Goal: Check status: Check status

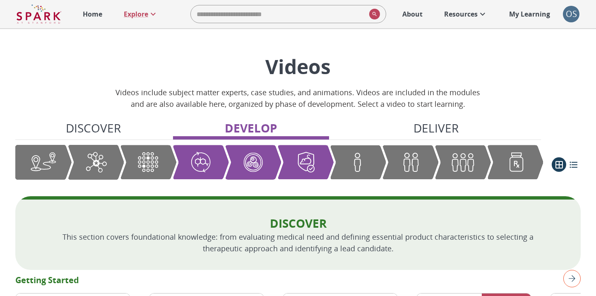
click at [524, 17] on p "My Learning" at bounding box center [529, 14] width 41 height 10
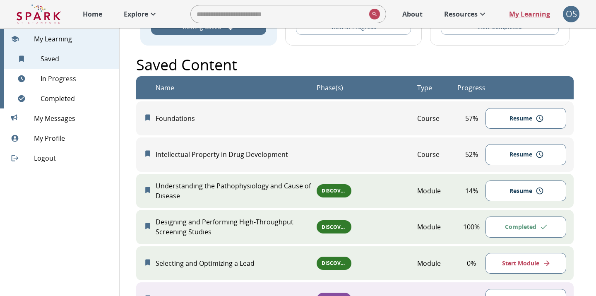
scroll to position [93, 0]
